Goal: Task Accomplishment & Management: Use online tool/utility

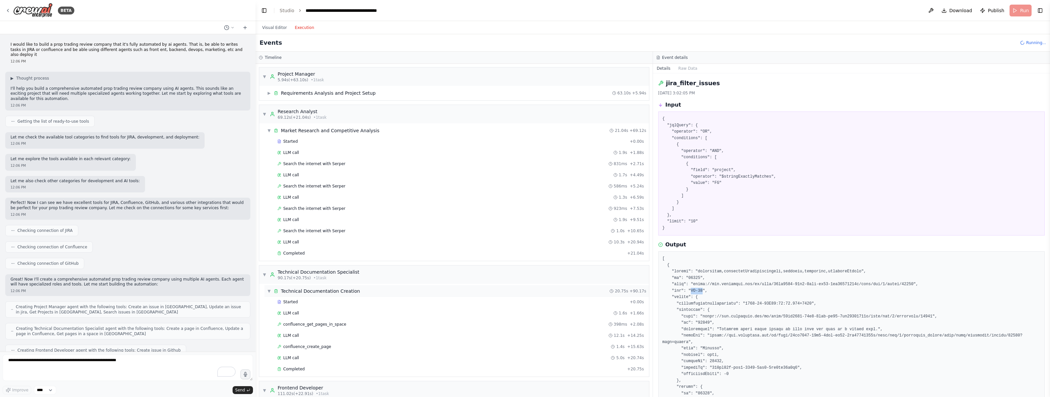
scroll to position [147, 0]
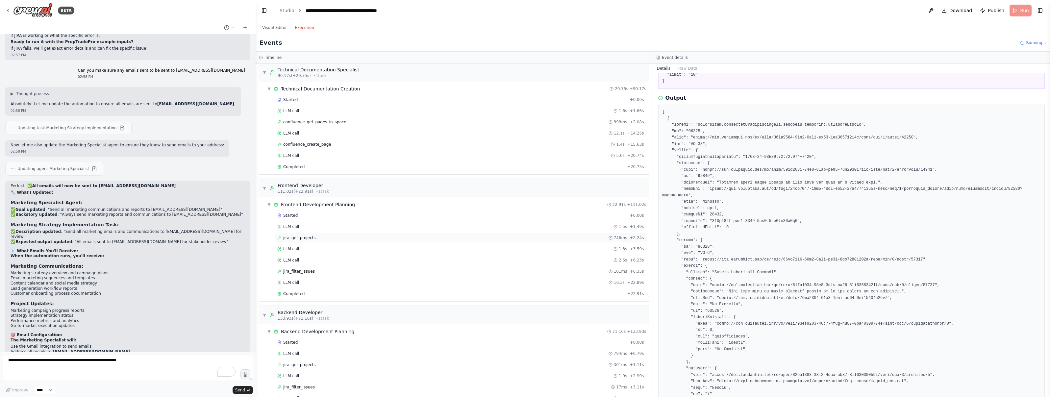
click at [350, 235] on div "jira_get_projects 746ms + 2.24s" at bounding box center [460, 238] width 371 height 10
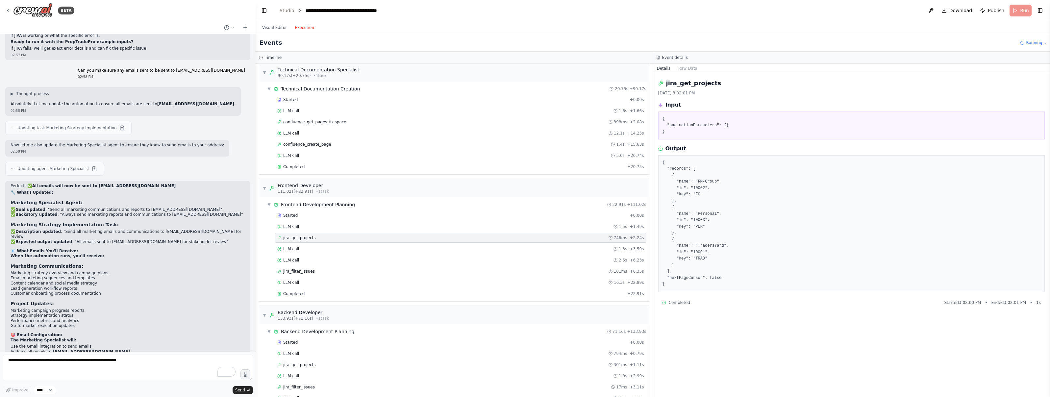
scroll to position [0, 0]
click at [304, 228] on div "LLM call 1.5s + 1.49s" at bounding box center [460, 226] width 367 height 5
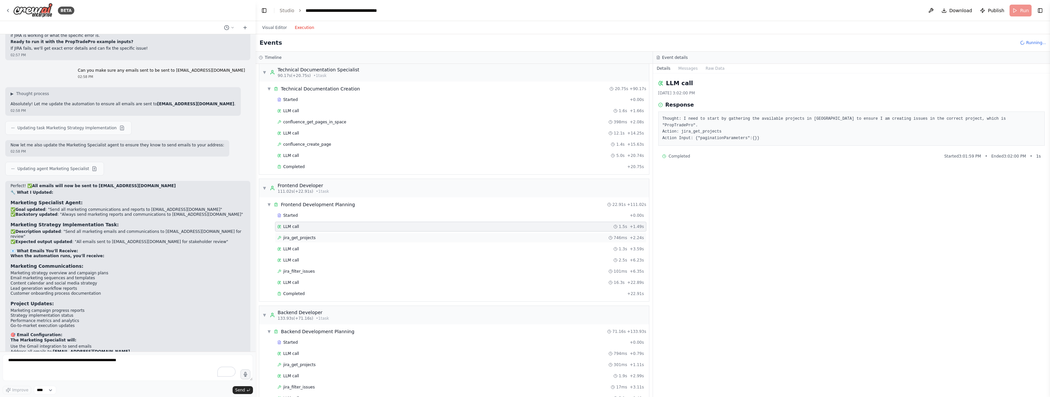
click at [303, 233] on div "jira_get_projects 746ms + 2.24s" at bounding box center [460, 238] width 371 height 10
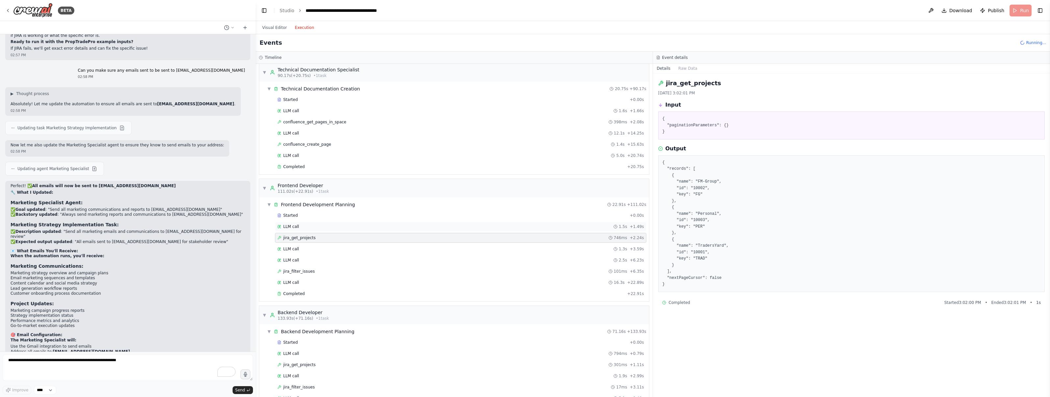
click at [305, 230] on div "LLM call 1.5s + 1.49s" at bounding box center [460, 227] width 371 height 10
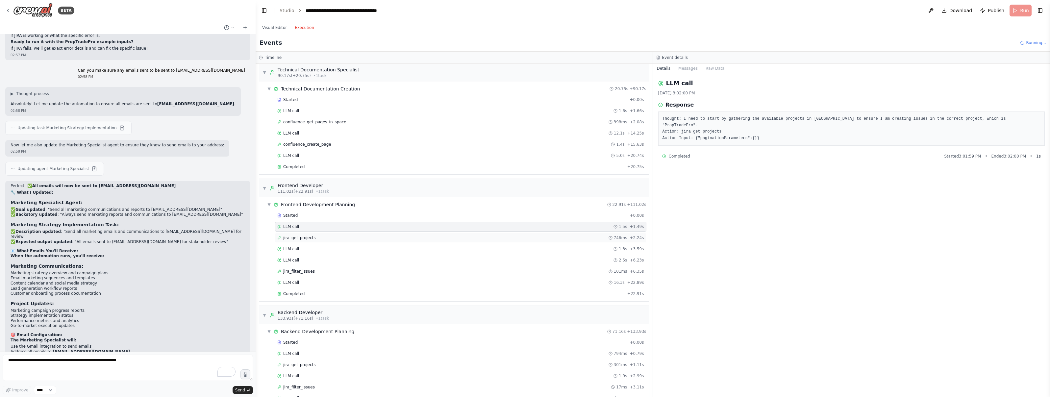
click at [303, 236] on span "jira_get_projects" at bounding box center [299, 237] width 33 height 5
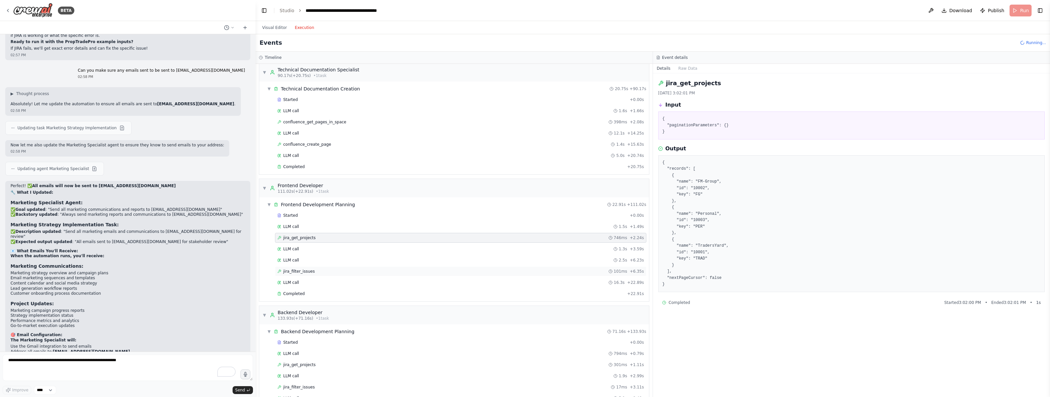
click at [297, 267] on div "jira_filter_issues 101ms + 6.35s" at bounding box center [460, 272] width 371 height 10
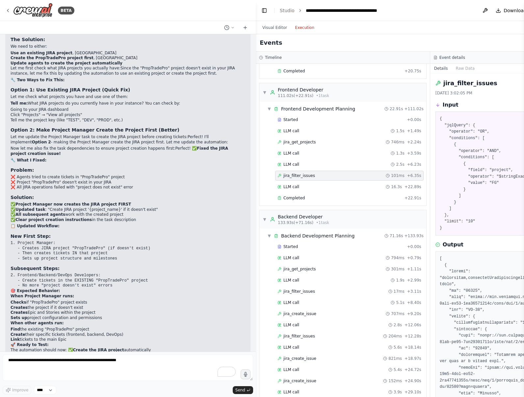
scroll to position [14925, 0]
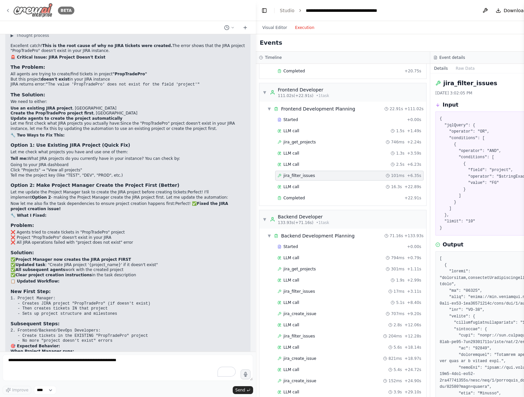
click at [11, 13] on div "BETA" at bounding box center [39, 10] width 69 height 15
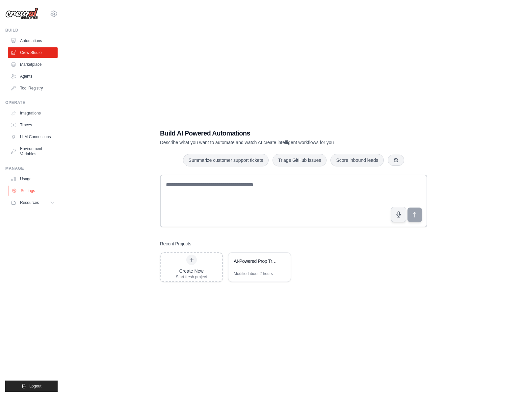
click at [26, 191] on link "Settings" at bounding box center [34, 191] width 50 height 11
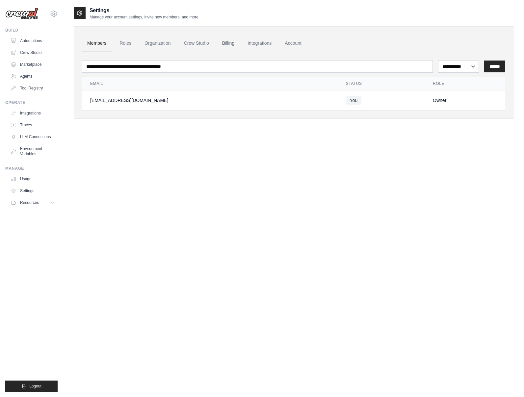
click at [236, 44] on link "Billing" at bounding box center [228, 44] width 23 height 18
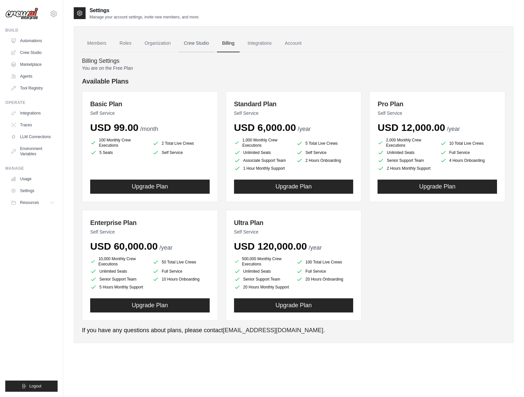
click at [195, 44] on link "Crew Studio" at bounding box center [197, 44] width 36 height 18
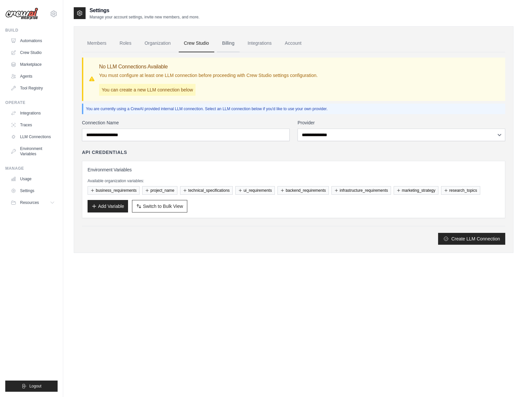
click at [238, 45] on link "Billing" at bounding box center [228, 44] width 23 height 18
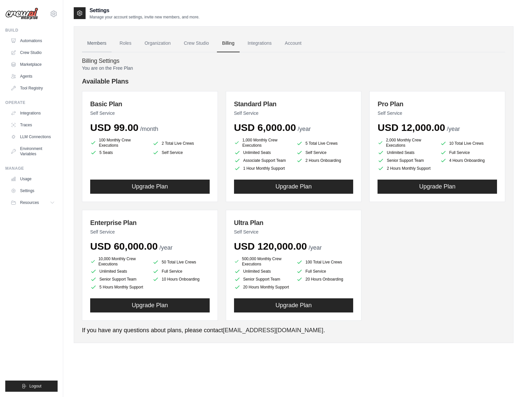
click at [99, 40] on link "Members" at bounding box center [97, 44] width 30 height 18
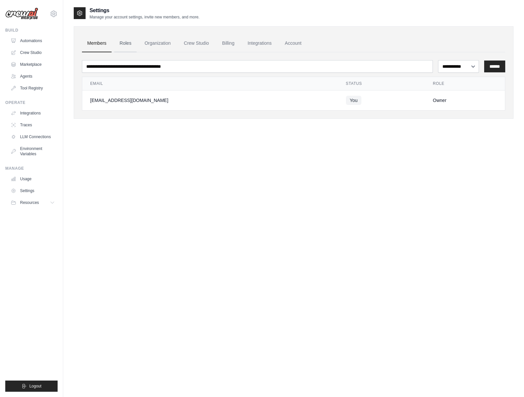
click at [130, 43] on link "Roles" at bounding box center [125, 44] width 22 height 18
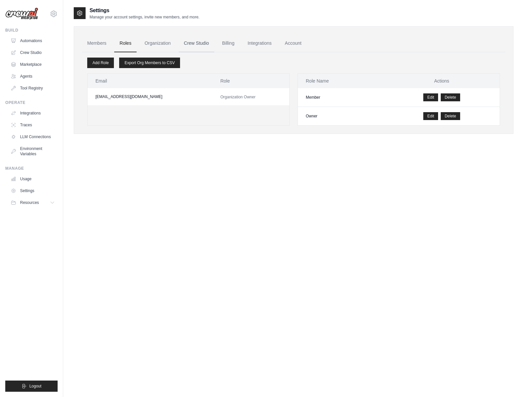
click at [194, 43] on link "Crew Studio" at bounding box center [197, 44] width 36 height 18
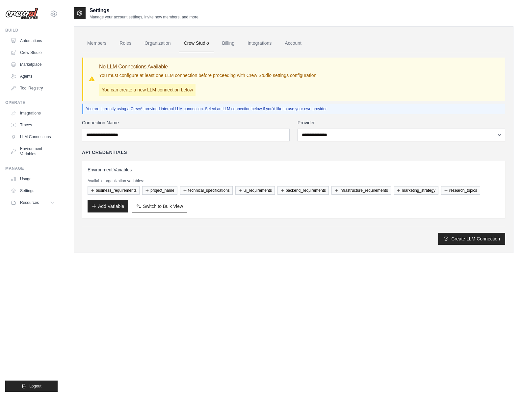
click at [232, 44] on link "Billing" at bounding box center [228, 44] width 23 height 18
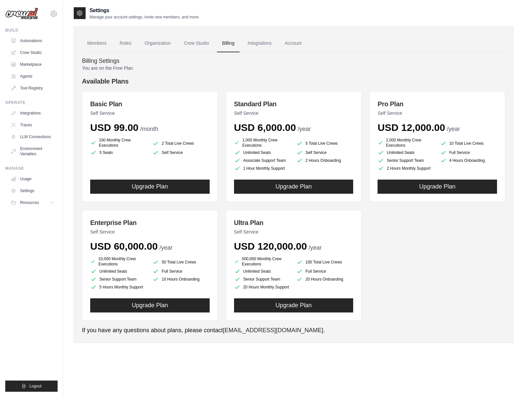
click at [291, 219] on h3 "Ultra Plan" at bounding box center [293, 222] width 119 height 9
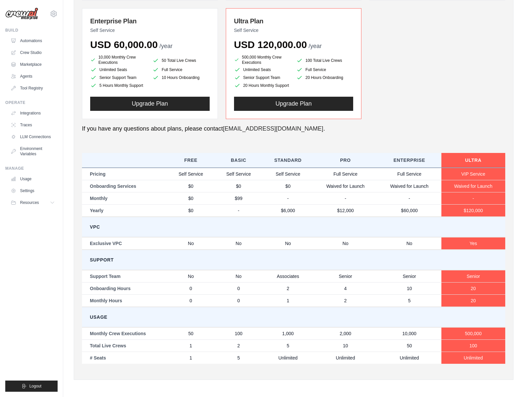
scroll to position [205, 0]
click at [193, 208] on td "$0" at bounding box center [191, 210] width 48 height 13
click at [209, 201] on td "$0" at bounding box center [191, 198] width 48 height 12
click at [225, 202] on td "$99" at bounding box center [239, 198] width 48 height 12
drag, startPoint x: 184, startPoint y: 332, endPoint x: 192, endPoint y: 332, distance: 8.9
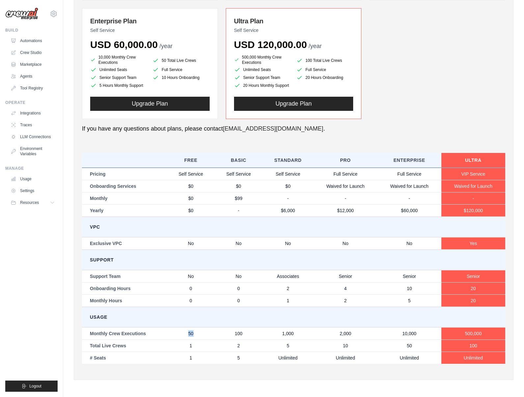
click at [192, 332] on td "50" at bounding box center [191, 333] width 48 height 13
click at [190, 349] on td "1" at bounding box center [191, 346] width 48 height 12
drag, startPoint x: 188, startPoint y: 349, endPoint x: 193, endPoint y: 350, distance: 4.6
click at [193, 350] on td "1" at bounding box center [191, 346] width 48 height 12
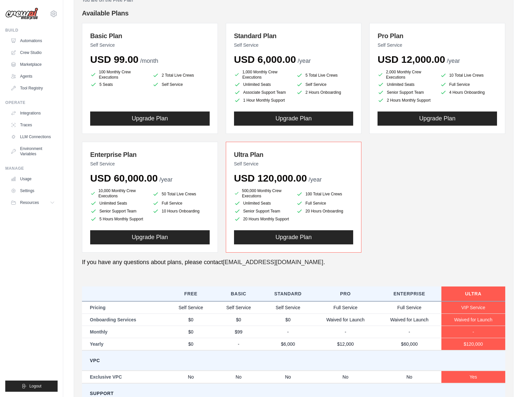
scroll to position [0, 0]
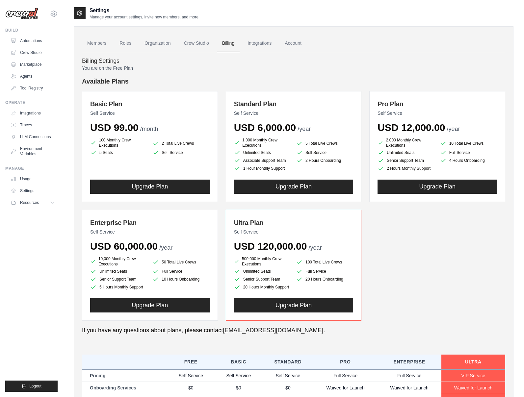
drag, startPoint x: 417, startPoint y: 58, endPoint x: 355, endPoint y: 52, distance: 61.8
click at [416, 58] on h4 "Billing Settings" at bounding box center [293, 61] width 423 height 7
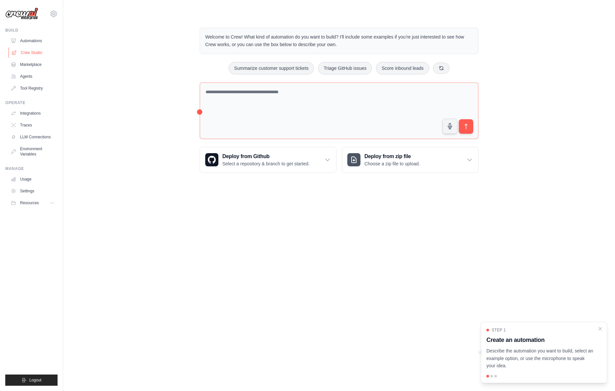
click at [39, 54] on link "Crew Studio" at bounding box center [34, 52] width 50 height 11
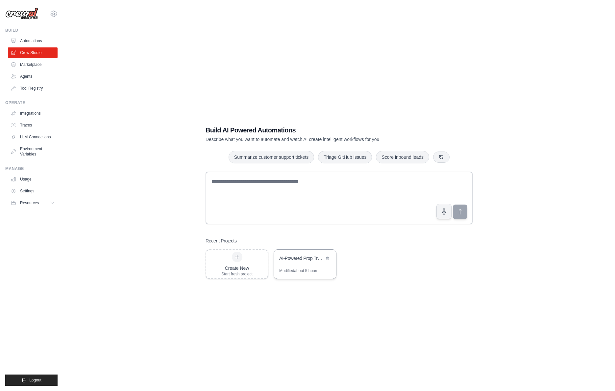
click at [306, 258] on div "AI-Powered Prop Trading Platform Automation" at bounding box center [301, 258] width 45 height 7
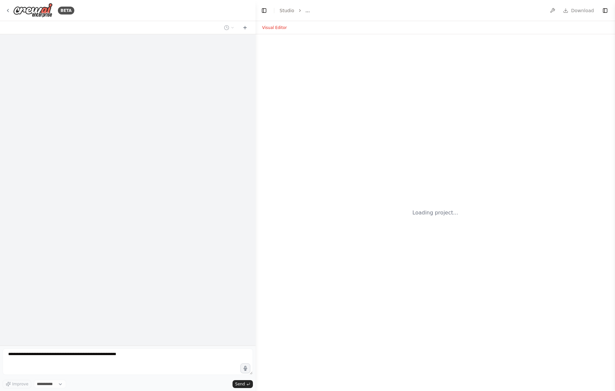
select select "****"
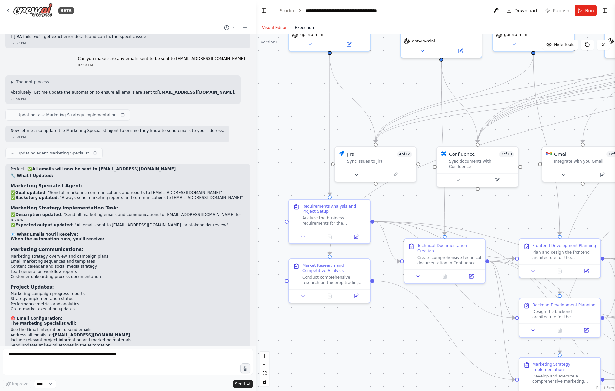
scroll to position [16294, 0]
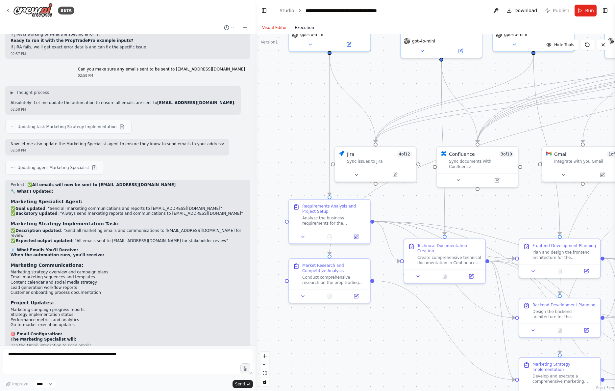
click at [301, 27] on button "Execution" at bounding box center [304, 28] width 27 height 8
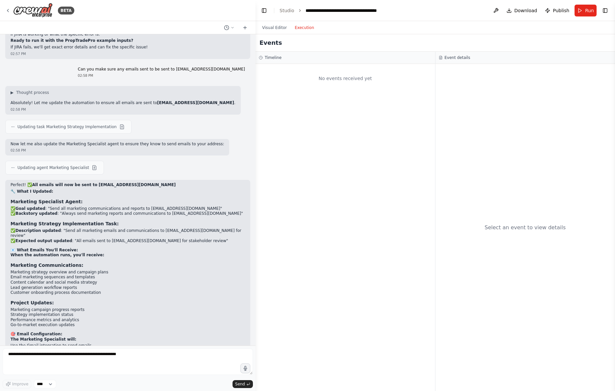
click at [339, 82] on div "No events received yet" at bounding box center [345, 78] width 173 height 22
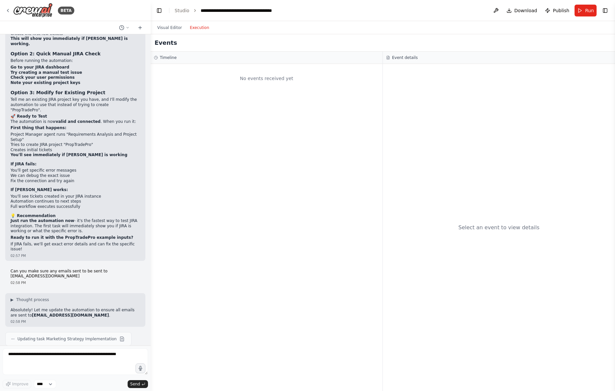
scroll to position [17214, 0]
drag, startPoint x: 254, startPoint y: 19, endPoint x: 151, endPoint y: 26, distance: 103.5
click at [151, 26] on div "BETA I would like to build a prop trading review company that it's fully automa…" at bounding box center [307, 195] width 615 height 391
click at [185, 7] on li "Studio" at bounding box center [182, 10] width 15 height 7
click at [174, 30] on button "Visual Editor" at bounding box center [169, 28] width 33 height 8
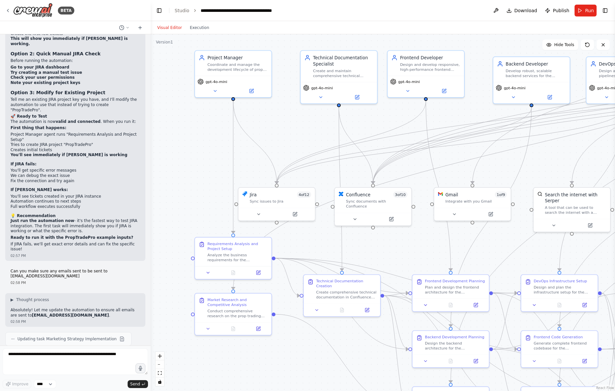
drag, startPoint x: 271, startPoint y: 80, endPoint x: 277, endPoint y: 125, distance: 45.4
click at [277, 125] on div ".deletable-edge-delete-btn { width: 20px; height: 20px; border: 0px solid #ffff…" at bounding box center [383, 212] width 465 height 356
click at [215, 92] on icon at bounding box center [215, 90] width 5 height 5
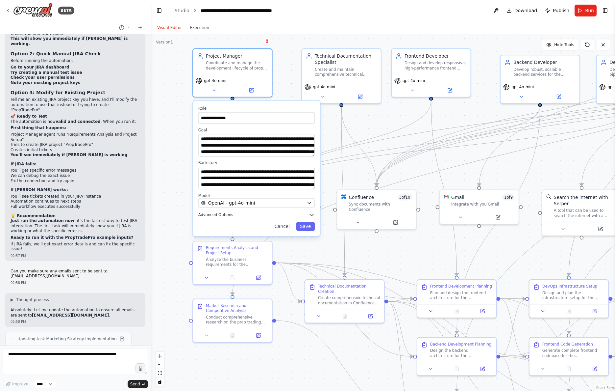
click at [223, 216] on span "Advanced Options" at bounding box center [215, 214] width 35 height 5
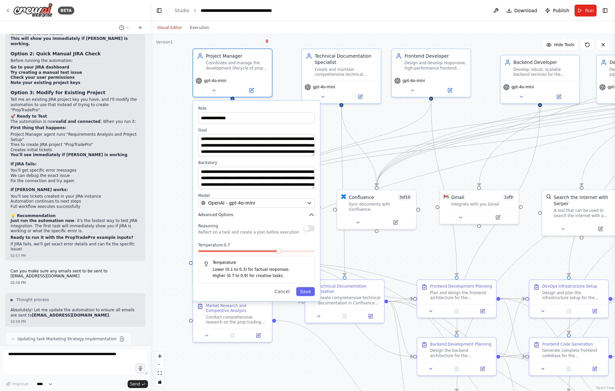
click at [224, 216] on span "Advanced Options" at bounding box center [215, 214] width 35 height 5
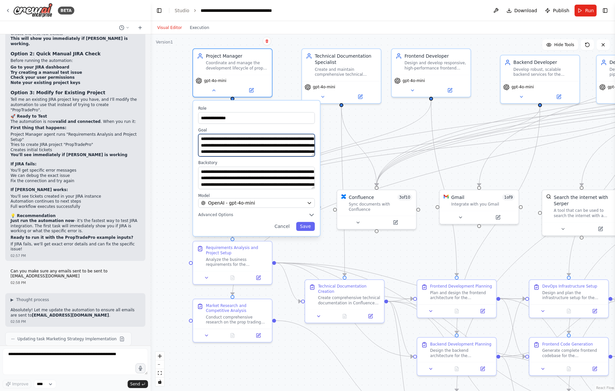
click at [241, 150] on textarea "**********" at bounding box center [256, 145] width 117 height 22
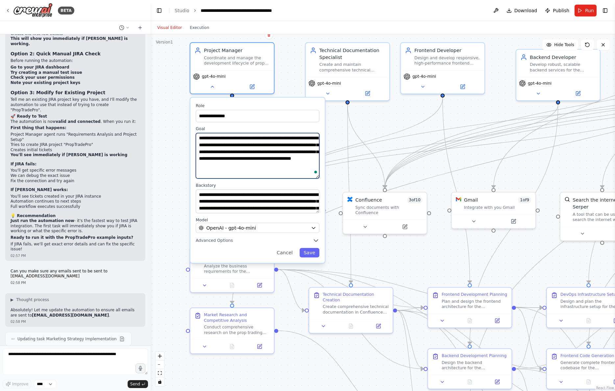
drag, startPoint x: 317, startPoint y: 156, endPoint x: 314, endPoint y: 178, distance: 21.9
click at [314, 178] on textarea "**********" at bounding box center [258, 155] width 124 height 45
click at [331, 125] on div "**********" at bounding box center [383, 212] width 465 height 356
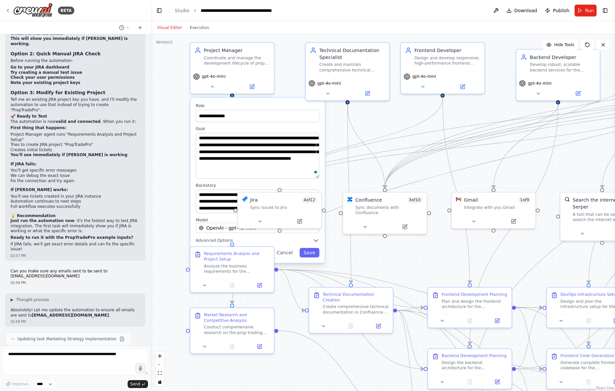
click at [331, 125] on div "**********" at bounding box center [383, 212] width 465 height 356
click at [8, 11] on icon at bounding box center [7, 10] width 5 height 5
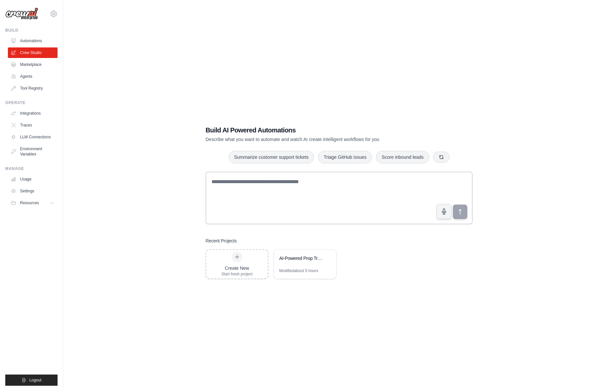
click at [89, 109] on div "Build AI Powered Automations Describe what you want to automate and watch AI cr…" at bounding box center [339, 202] width 531 height 391
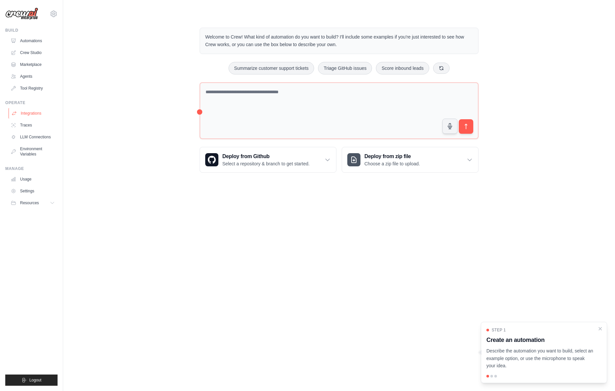
click at [36, 112] on link "Integrations" at bounding box center [34, 113] width 50 height 11
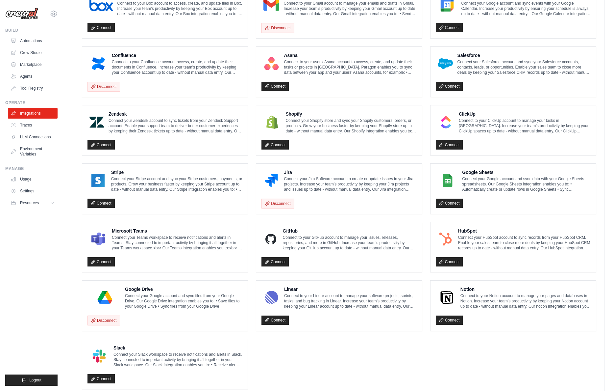
scroll to position [228, 0]
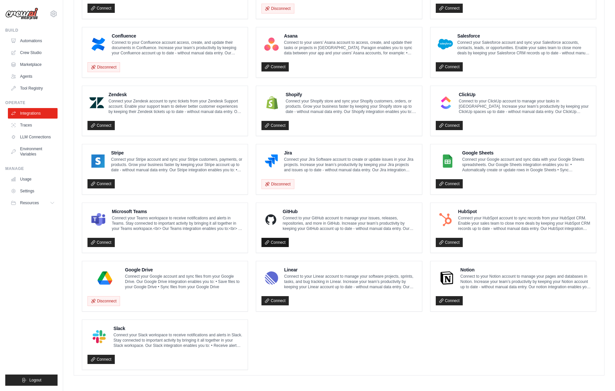
click at [272, 240] on link "Connect" at bounding box center [275, 242] width 27 height 9
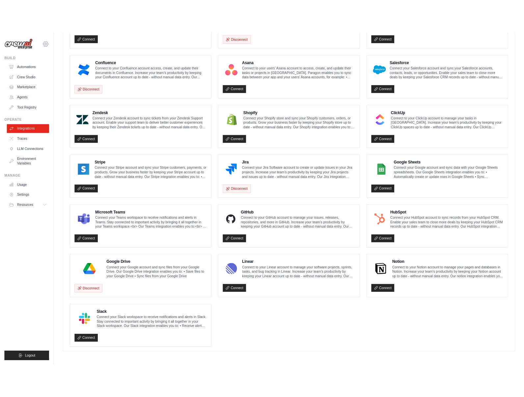
scroll to position [222, 0]
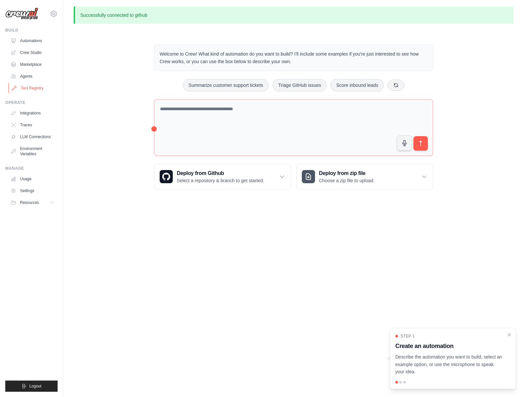
click at [30, 85] on link "Tool Registry" at bounding box center [34, 88] width 50 height 11
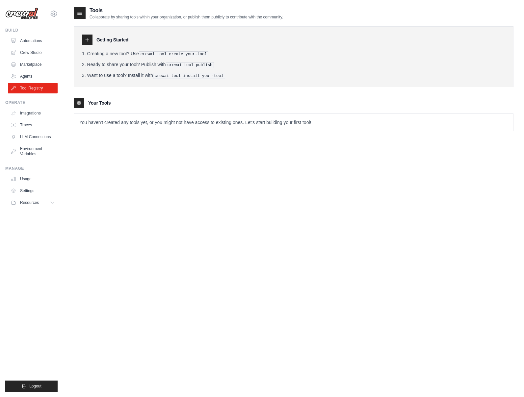
click at [140, 120] on p "You haven't created any tools yet, or you might not have access to existing one…" at bounding box center [293, 122] width 439 height 17
drag, startPoint x: 75, startPoint y: 107, endPoint x: 81, endPoint y: 108, distance: 5.4
click at [75, 107] on div at bounding box center [79, 103] width 11 height 11
click at [94, 121] on p "You haven't created any tools yet, or you might not have access to existing one…" at bounding box center [293, 122] width 439 height 17
click at [46, 53] on link "Crew Studio" at bounding box center [34, 52] width 50 height 11
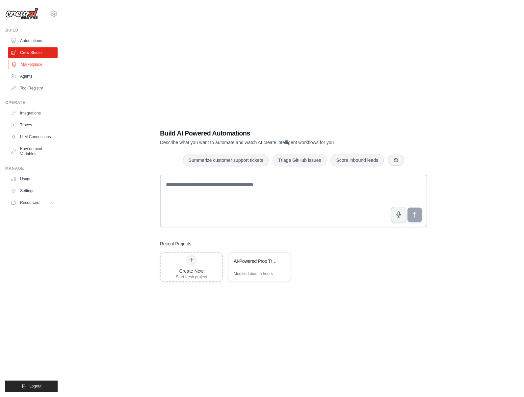
click at [30, 63] on link "Marketplace" at bounding box center [34, 64] width 50 height 11
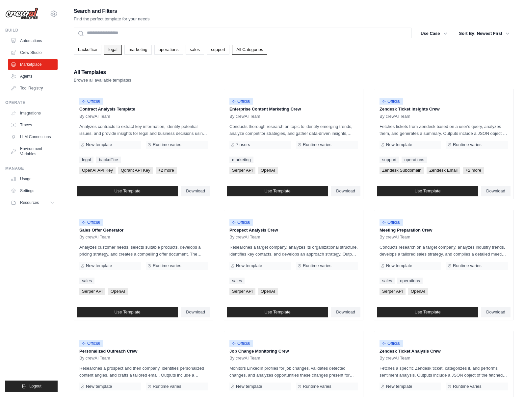
click at [112, 52] on link "legal" at bounding box center [112, 50] width 17 height 10
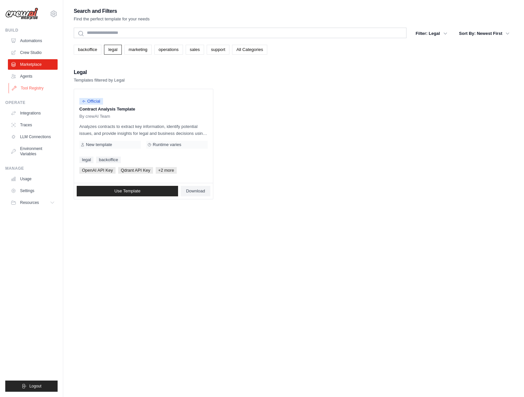
click at [45, 85] on link "Tool Registry" at bounding box center [34, 88] width 50 height 11
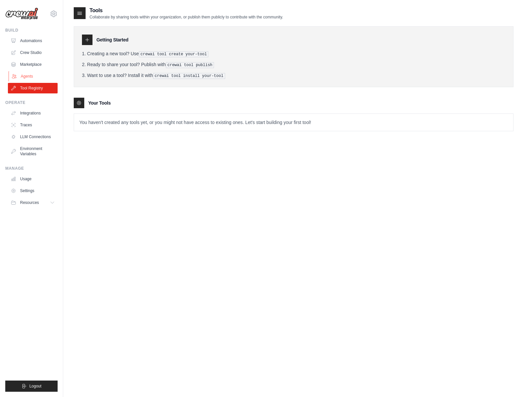
click at [39, 77] on link "Agents" at bounding box center [34, 76] width 50 height 11
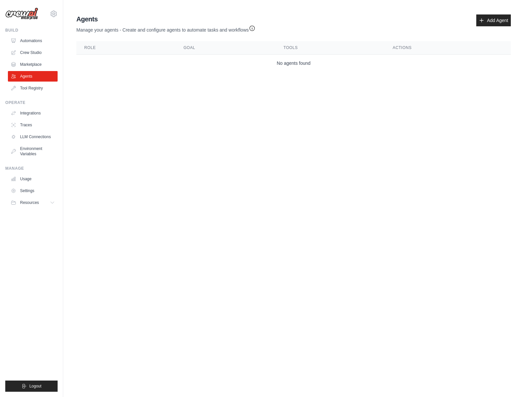
drag, startPoint x: 503, startPoint y: 23, endPoint x: 473, endPoint y: 62, distance: 48.1
click at [502, 24] on link "Add Agent" at bounding box center [493, 20] width 35 height 12
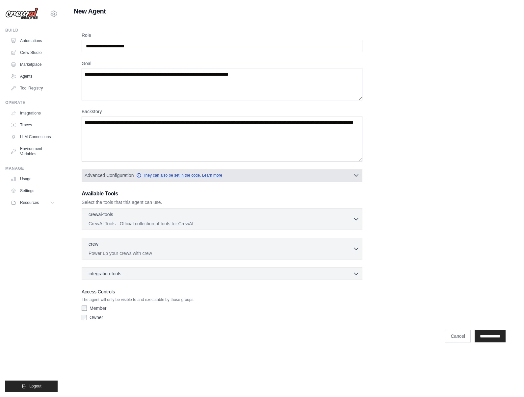
click at [192, 177] on link "They can also be set in the code. Learn more" at bounding box center [179, 175] width 86 height 5
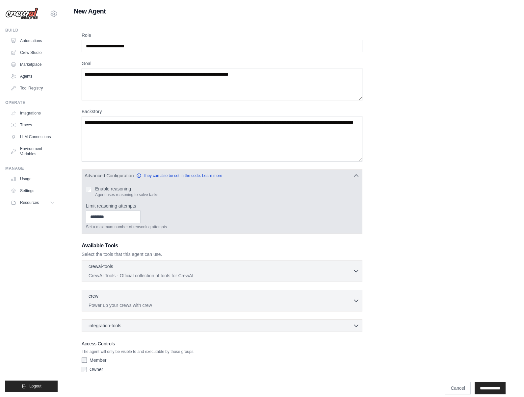
scroll to position [8, 0]
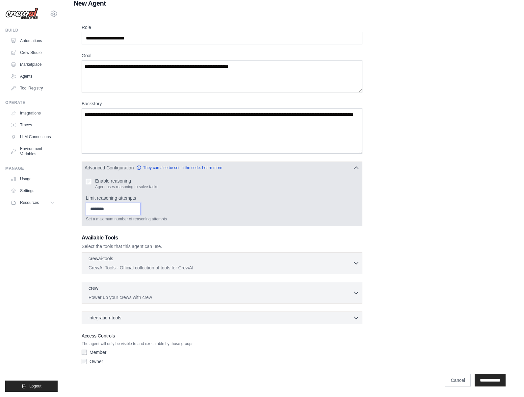
click at [124, 206] on input "Limit reasoning attempts" at bounding box center [113, 209] width 55 height 13
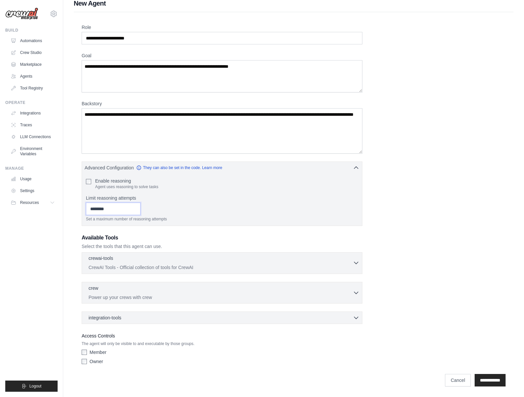
type input "*"
click at [133, 262] on div "crewai-tools 0 selected" at bounding box center [221, 259] width 264 height 8
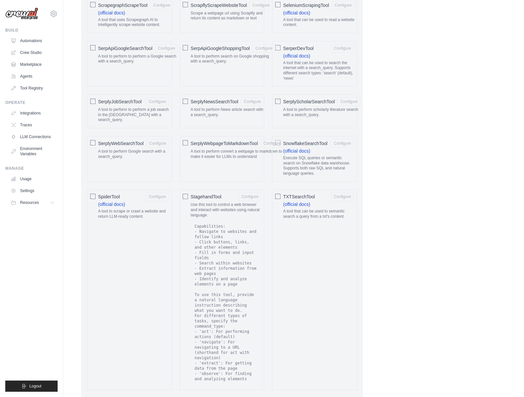
scroll to position [1240, 0]
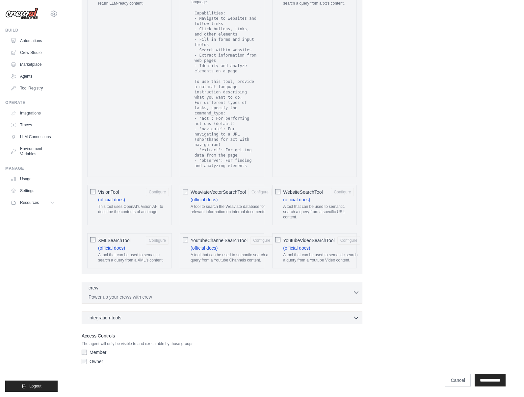
click at [133, 296] on p "Power up your crews with crew" at bounding box center [221, 297] width 264 height 7
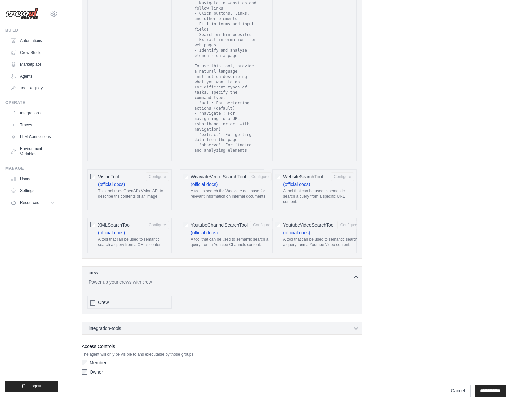
scroll to position [1266, 0]
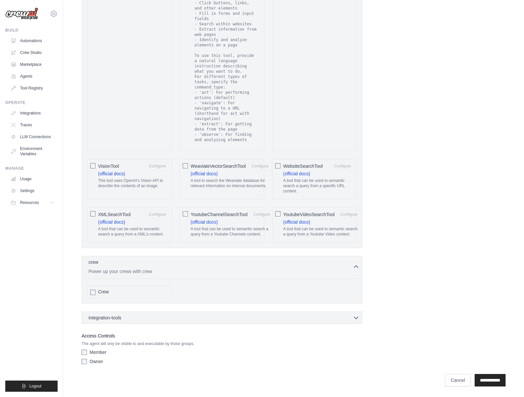
click at [115, 289] on div "Crew" at bounding box center [133, 292] width 71 height 7
click at [113, 289] on div "Crew" at bounding box center [133, 292] width 71 height 7
click at [353, 267] on icon "button" at bounding box center [356, 266] width 7 height 7
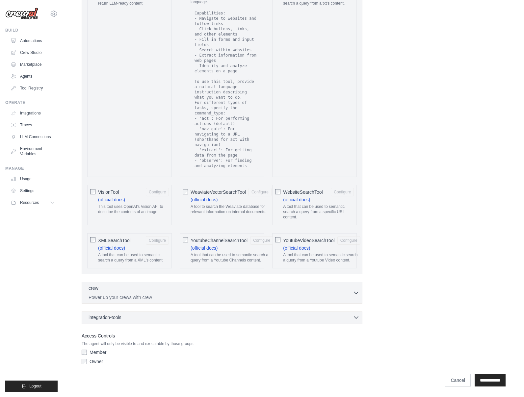
click at [323, 314] on div "integration-tools 0 selected" at bounding box center [224, 317] width 271 height 7
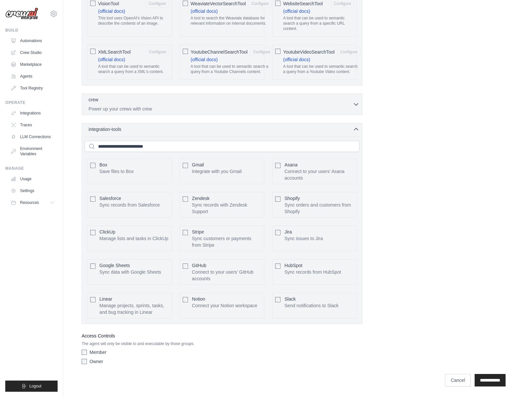
scroll to position [1435, 0]
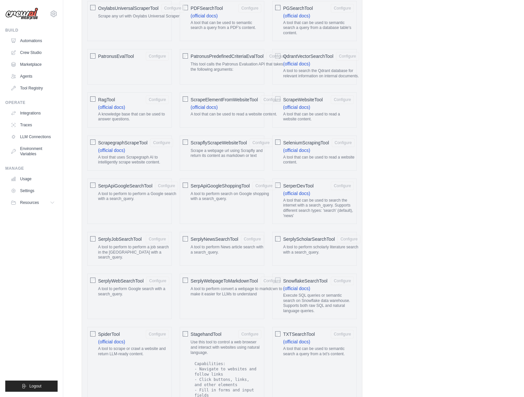
scroll to position [837, 0]
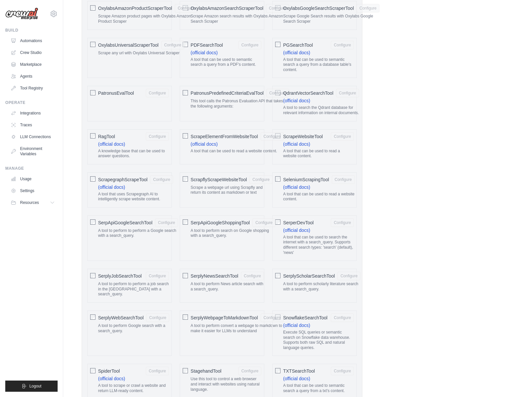
click at [424, 100] on div "Role Goal Backstory Advanced Configuration They can also be set in the code. Le…" at bounding box center [294, 69] width 424 height 1748
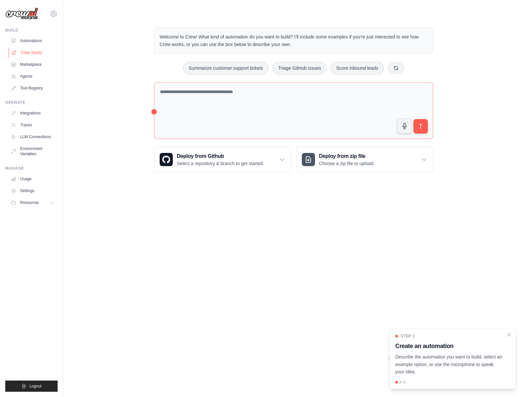
click at [21, 57] on link "Crew Studio" at bounding box center [34, 52] width 50 height 11
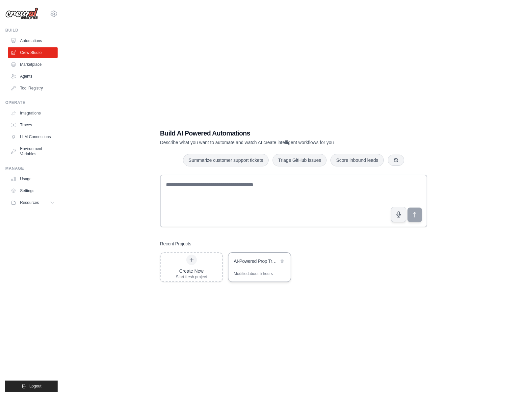
drag, startPoint x: 262, startPoint y: 259, endPoint x: 259, endPoint y: 257, distance: 3.8
click at [262, 259] on div "AI-Powered Prop Trading Platform Automation" at bounding box center [256, 261] width 45 height 7
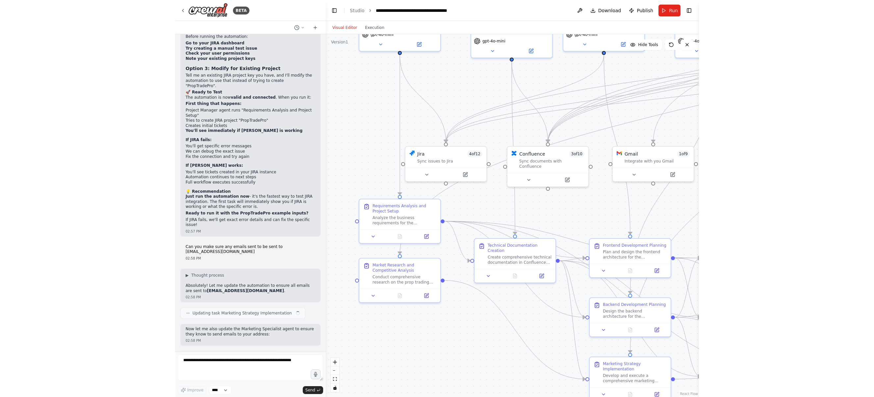
scroll to position [17251, 0]
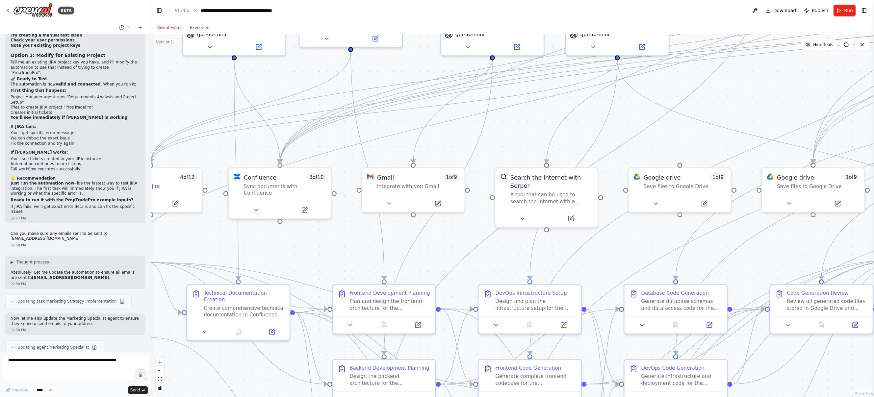
click at [523, 11] on header "**********" at bounding box center [512, 10] width 723 height 21
click at [523, 11] on button "Toggle Right Sidebar" at bounding box center [863, 10] width 9 height 9
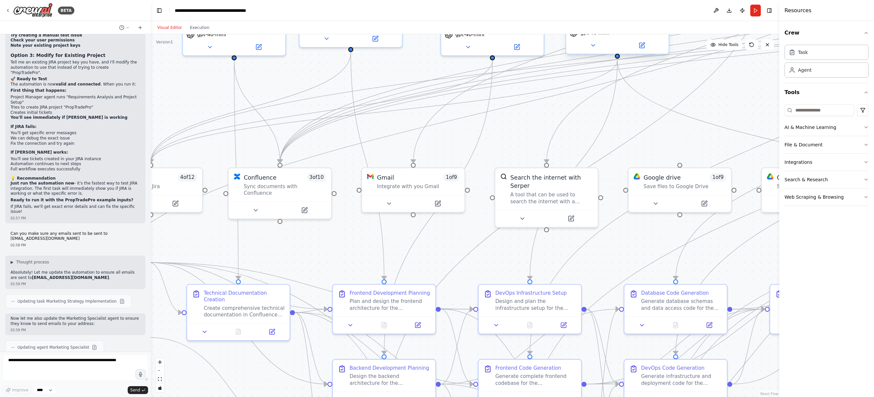
click at [523, 39] on div "gpt-4o-mini" at bounding box center [617, 39] width 102 height 29
click at [234, 89] on icon "Edge from 3fa2ec2d-0920-4e48-bac7-6943643b6158 to 03ed61cd-d24c-497b-a14c-e652a…" at bounding box center [236, 170] width 4 height 219
click at [523, 74] on div "Agent" at bounding box center [826, 69] width 84 height 15
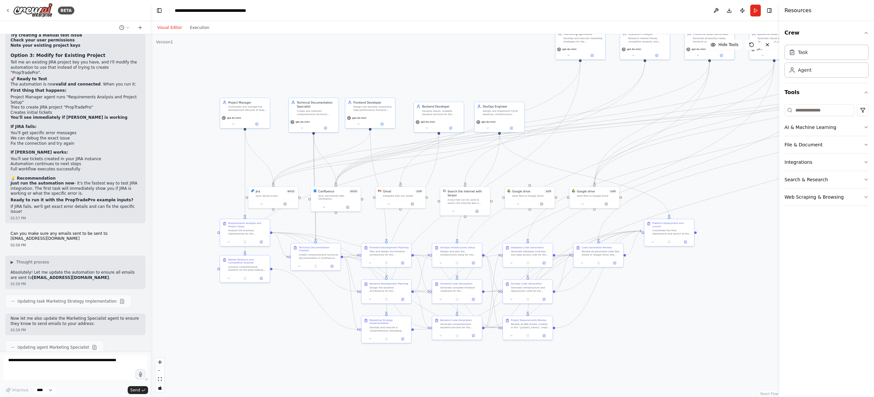
drag, startPoint x: 710, startPoint y: 136, endPoint x: 590, endPoint y: 143, distance: 120.0
click at [523, 143] on div ".deletable-edge-delete-btn { width: 20px; height: 20px; border: 0px solid #ffff…" at bounding box center [465, 215] width 628 height 363
click at [200, 32] on div "Visual Editor Execution" at bounding box center [183, 27] width 60 height 13
click at [199, 29] on button "Execution" at bounding box center [199, 28] width 27 height 8
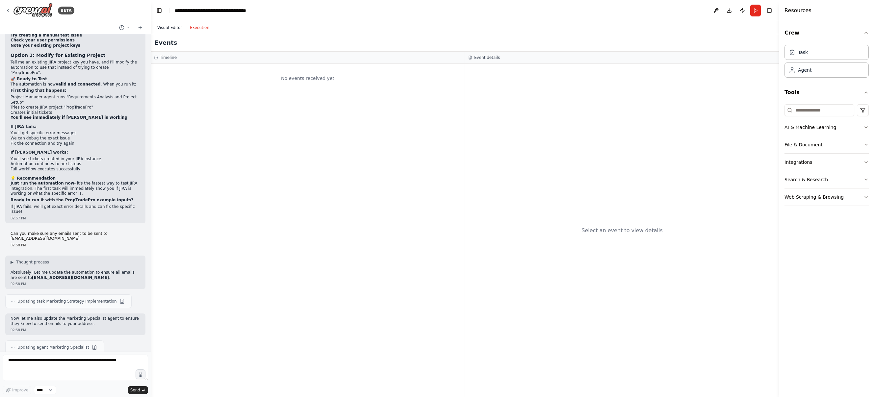
click at [168, 29] on button "Visual Editor" at bounding box center [169, 28] width 33 height 8
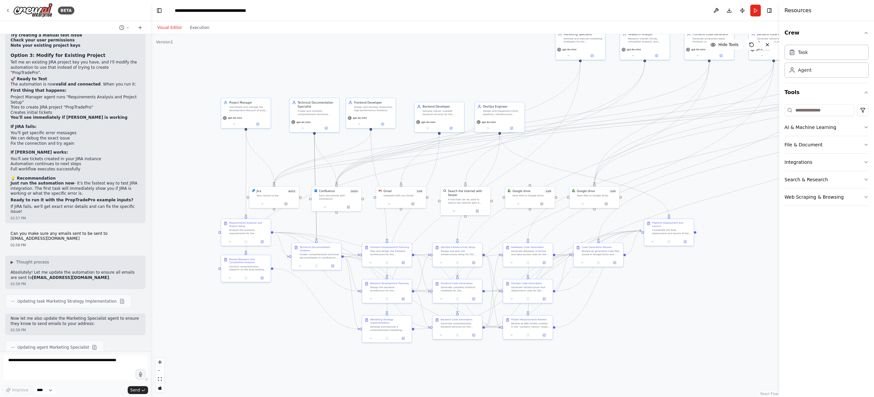
click at [523, 11] on button "Download" at bounding box center [729, 11] width 11 height 12
